Goal: Information Seeking & Learning: Learn about a topic

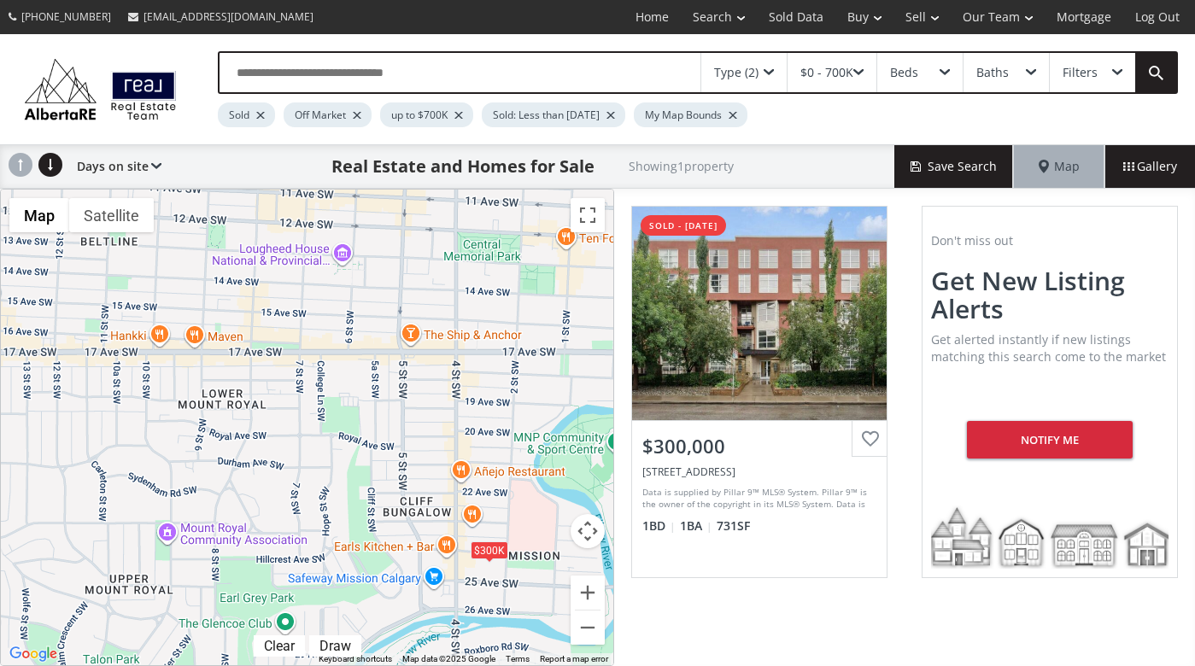
drag, startPoint x: 291, startPoint y: 229, endPoint x: 418, endPoint y: 528, distance: 324.5
click at [418, 528] on div "To navigate, press the arrow keys. $300K" at bounding box center [307, 428] width 612 height 476
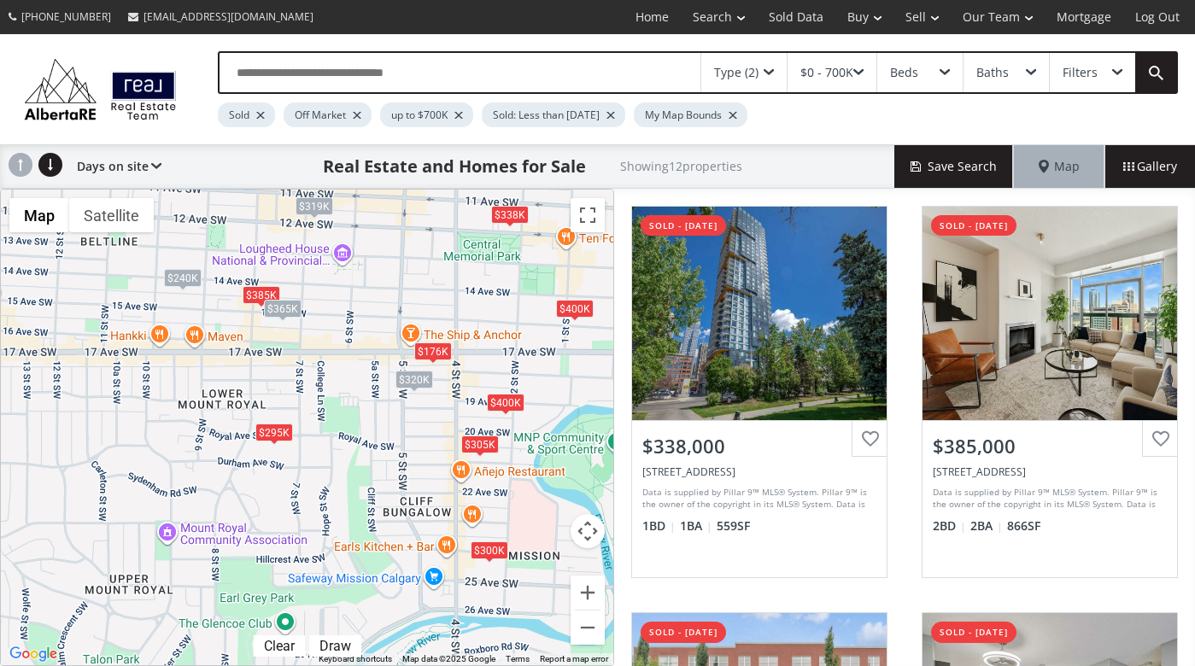
click at [272, 427] on div "$295K" at bounding box center [274, 432] width 38 height 18
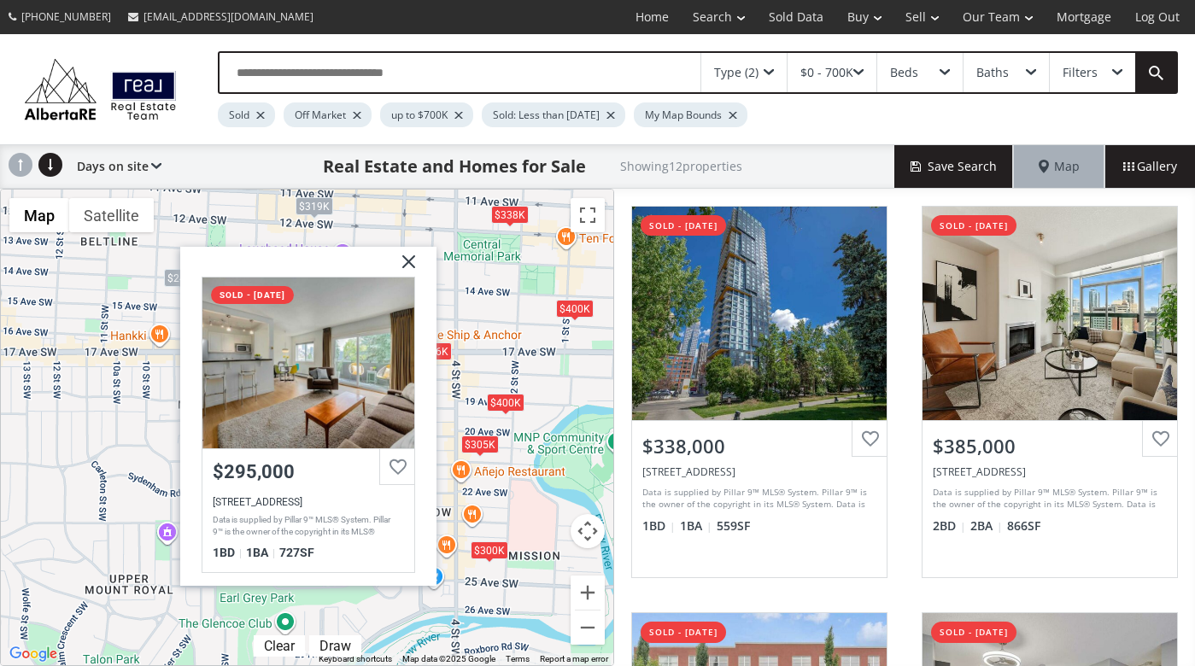
click at [413, 260] on img at bounding box center [402, 268] width 43 height 43
